Goal: Task Accomplishment & Management: Complete application form

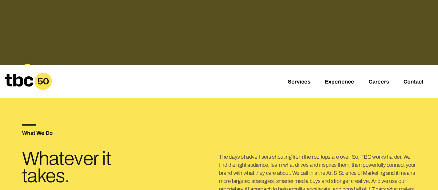
scroll to position [96, 0]
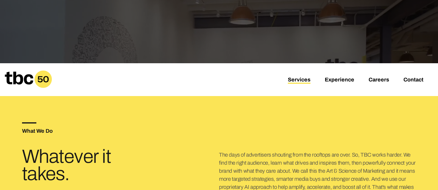
click at [301, 79] on link "Services" at bounding box center [299, 80] width 23 height 7
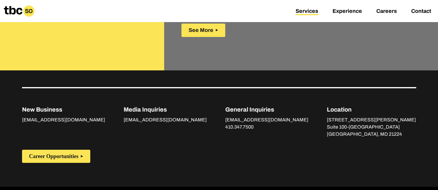
scroll to position [982, 0]
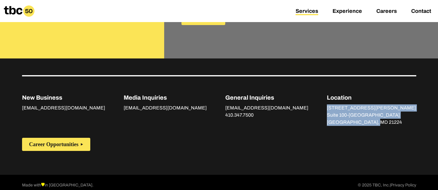
drag, startPoint x: 353, startPoint y: 100, endPoint x: 412, endPoint y: 119, distance: 61.8
click at [414, 119] on div "New Business [EMAIL_ADDRESS][DOMAIN_NAME] Media Inquiries [EMAIL_ADDRESS][DOMAI…" at bounding box center [219, 100] width 394 height 51
copy div "[STREET_ADDRESS][PERSON_NAME]"
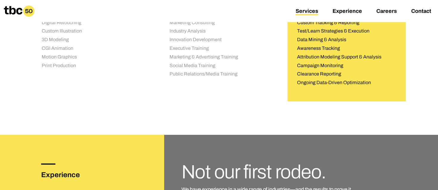
scroll to position [783, 0]
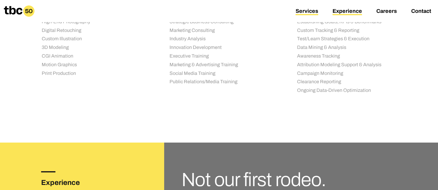
click at [344, 10] on link "Experience" at bounding box center [346, 11] width 29 height 7
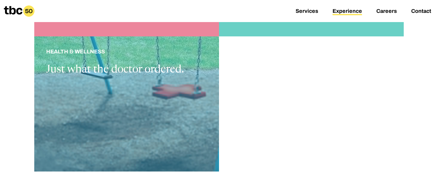
scroll to position [686, 0]
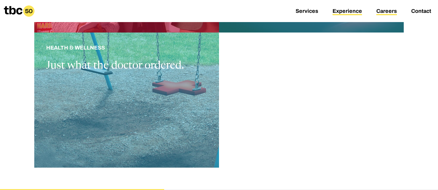
click at [385, 9] on link "Careers" at bounding box center [386, 11] width 21 height 7
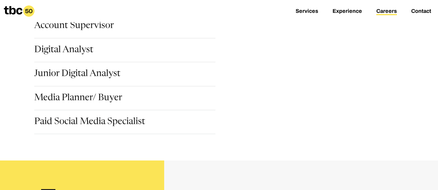
scroll to position [128, 0]
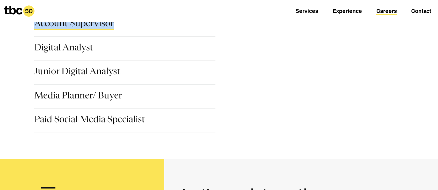
click at [94, 23] on link "Account Supervisor" at bounding box center [74, 25] width 80 height 10
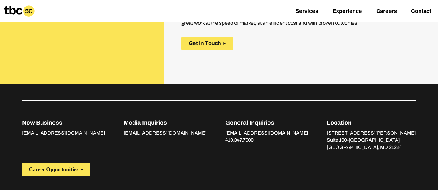
scroll to position [1037, 0]
